Goal: Transaction & Acquisition: Purchase product/service

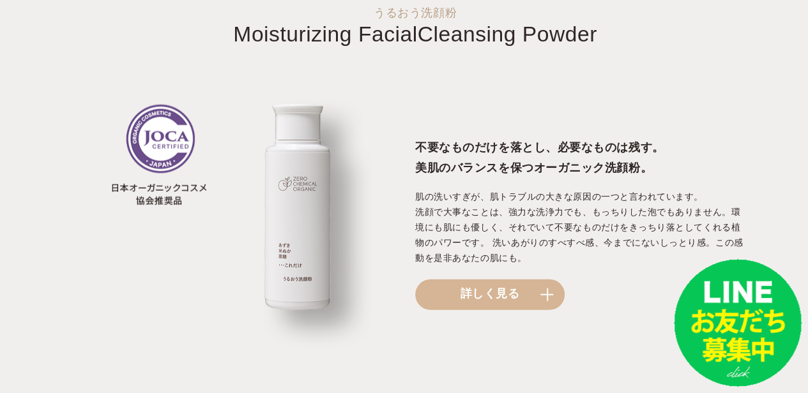
scroll to position [1532, 0]
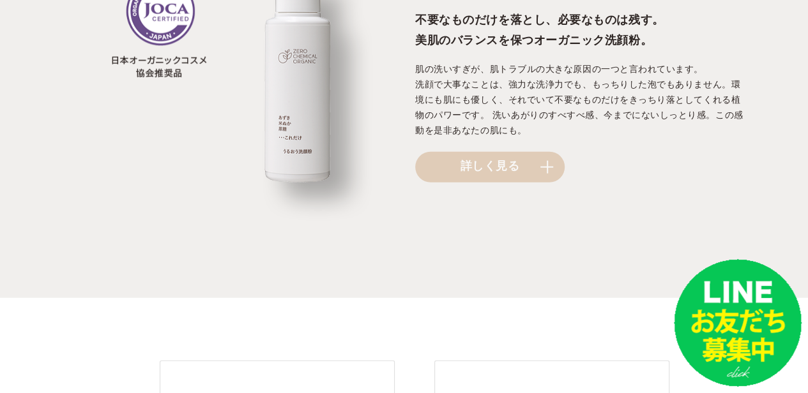
click at [510, 159] on link "詳しく見る" at bounding box center [489, 167] width 149 height 31
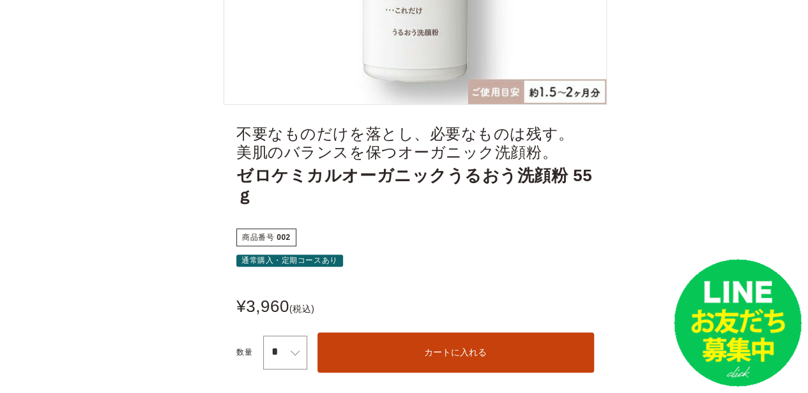
scroll to position [511, 0]
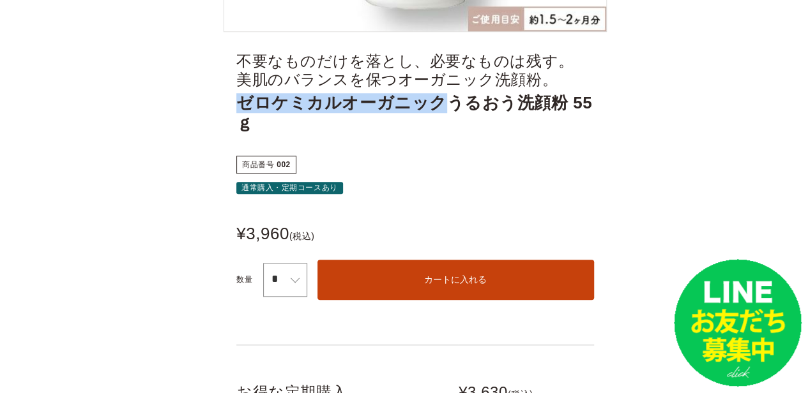
drag, startPoint x: 240, startPoint y: 103, endPoint x: 425, endPoint y: 101, distance: 185.2
click at [425, 101] on span "ゼロケミカルオーガニックうるおう洗顔粉 55ｇ" at bounding box center [415, 113] width 358 height 40
copy span "ゼロケミカルオーガニック"
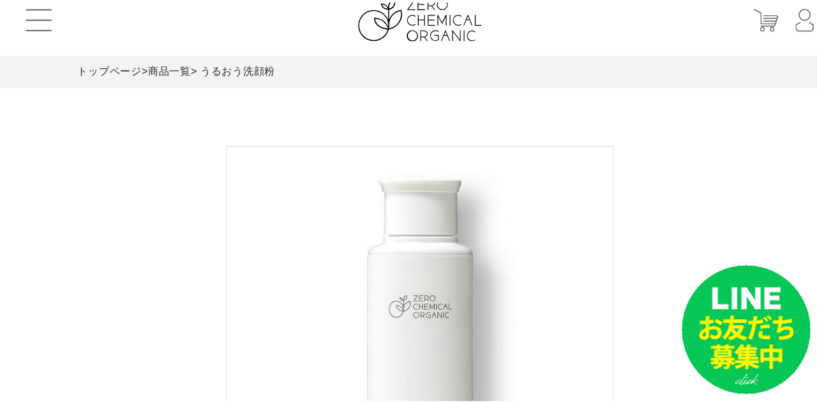
scroll to position [0, 0]
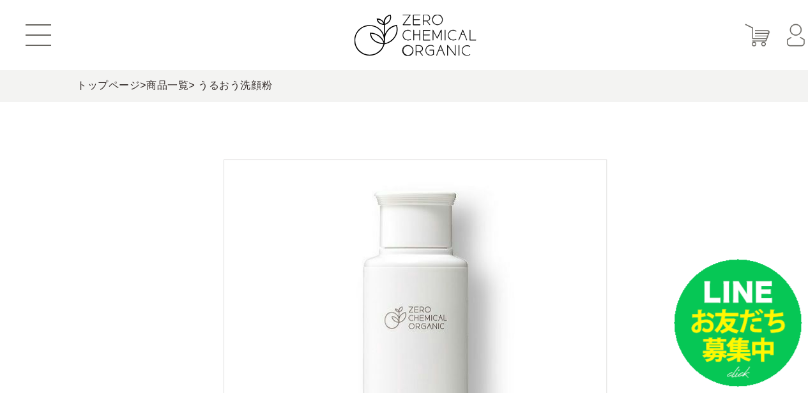
click at [49, 33] on button at bounding box center [39, 35] width 26 height 22
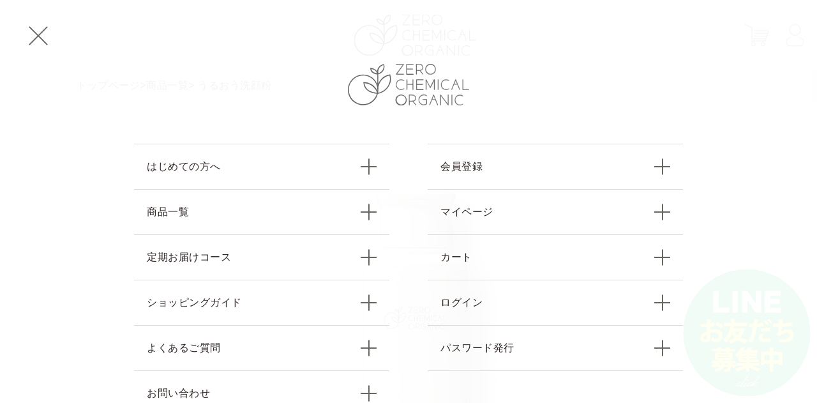
click at [421, 76] on img at bounding box center [408, 85] width 121 height 42
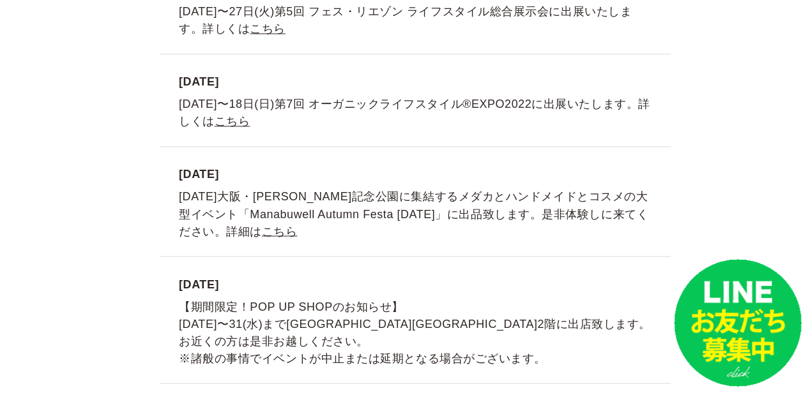
scroll to position [3639, 0]
